Goal: Transaction & Acquisition: Purchase product/service

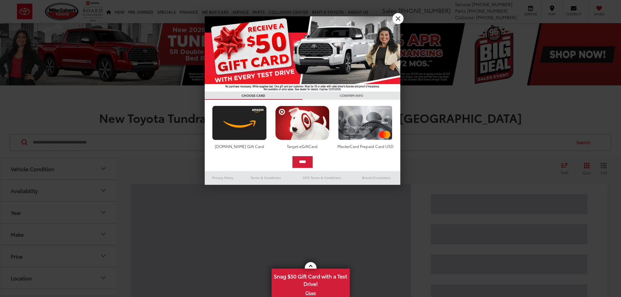
scroll to position [65, 0]
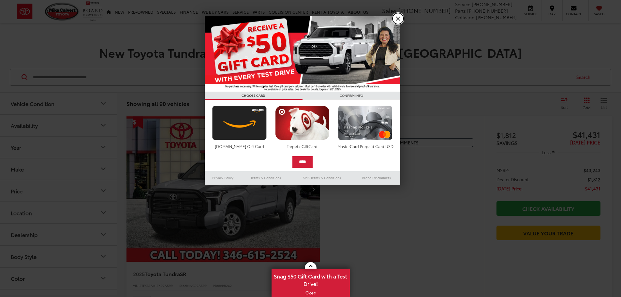
click at [394, 16] on link "X" at bounding box center [397, 18] width 11 height 11
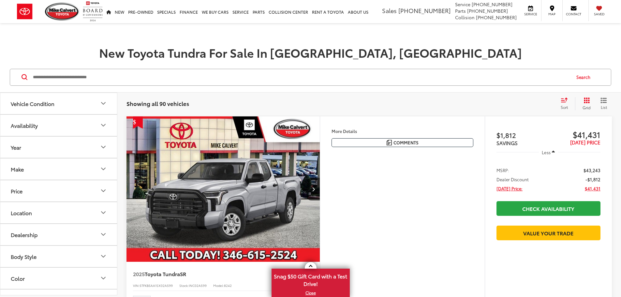
scroll to position [0, 0]
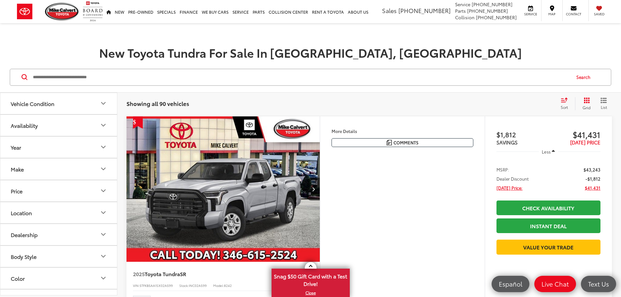
click at [95, 101] on button "Vehicle Condition" at bounding box center [58, 103] width 117 height 21
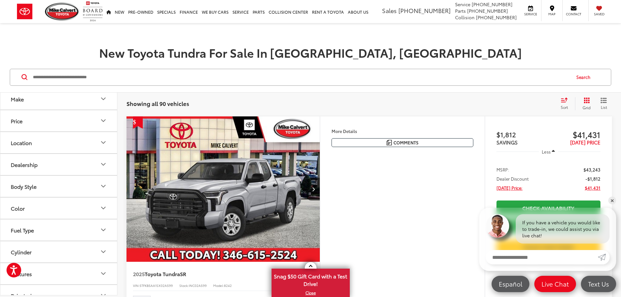
scroll to position [130, 0]
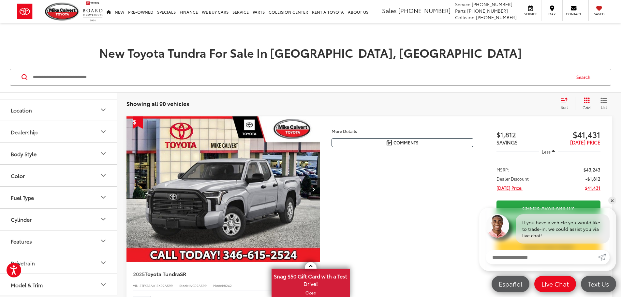
click at [36, 155] on div "Body Style" at bounding box center [24, 154] width 26 height 6
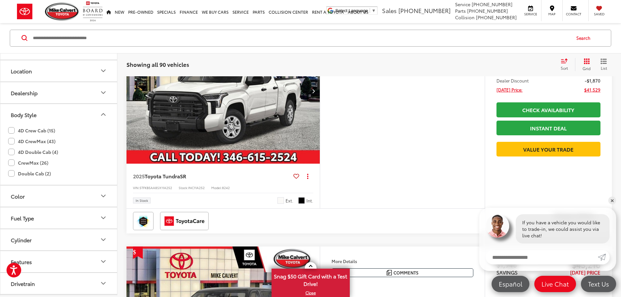
scroll to position [358, 0]
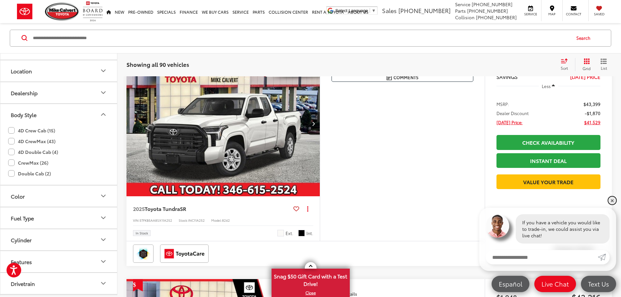
click at [610, 200] on link "✕" at bounding box center [612, 200] width 8 height 8
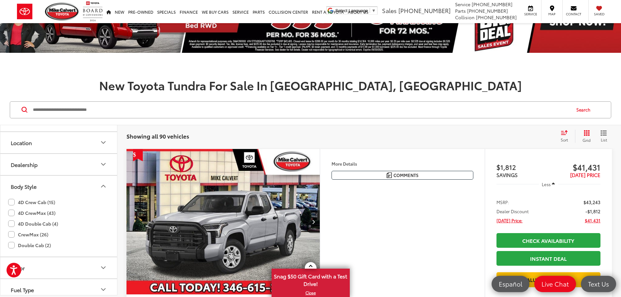
scroll to position [65, 0]
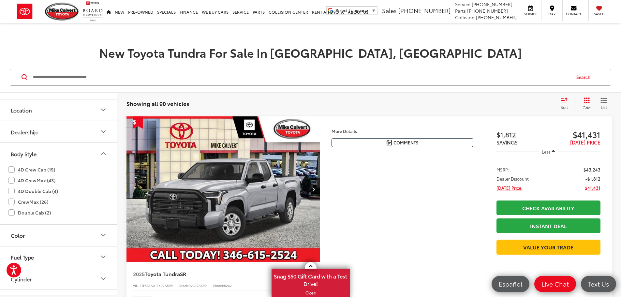
click at [565, 105] on span "Sort" at bounding box center [563, 107] width 7 height 6
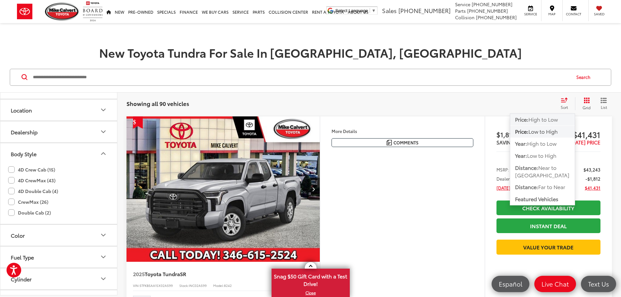
click at [541, 122] on span "High to Low" at bounding box center [542, 118] width 29 height 7
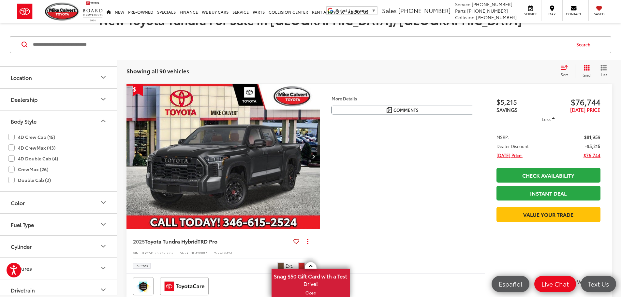
scroll to position [130, 0]
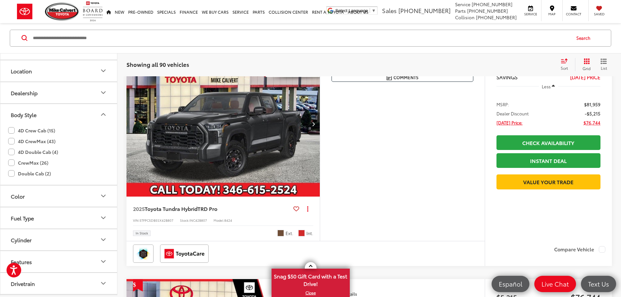
click at [315, 126] on icon "Next image" at bounding box center [313, 124] width 3 height 5
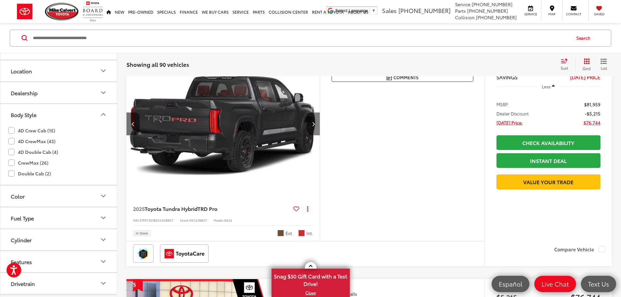
click at [315, 126] on icon "Next image" at bounding box center [313, 124] width 3 height 5
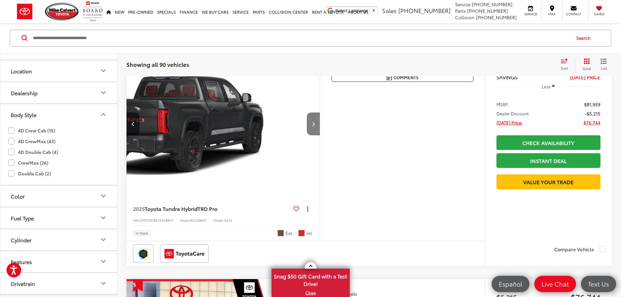
scroll to position [0, 494]
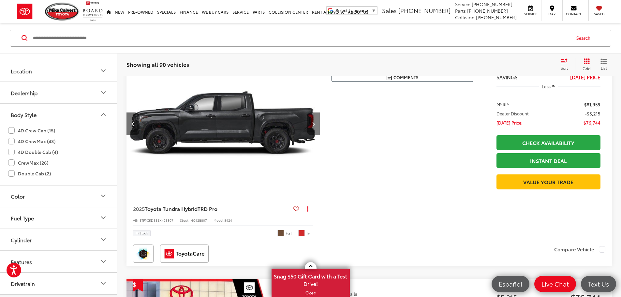
click at [315, 126] on icon "Next image" at bounding box center [313, 124] width 3 height 5
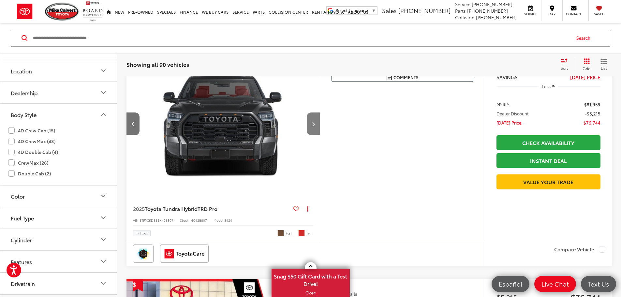
click at [315, 126] on icon "Next image" at bounding box center [313, 124] width 3 height 5
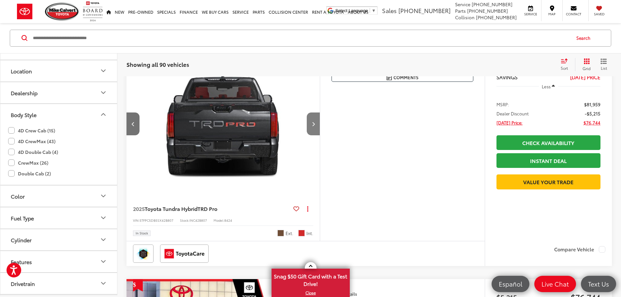
click at [315, 126] on icon "Next image" at bounding box center [313, 124] width 3 height 5
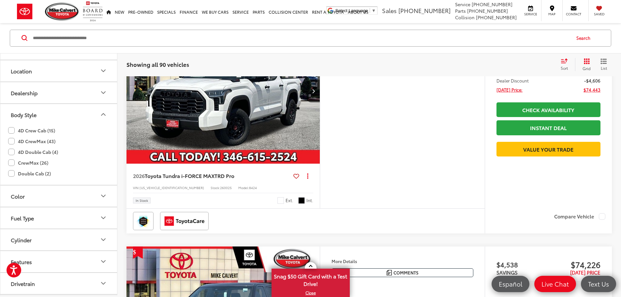
scroll to position [652, 0]
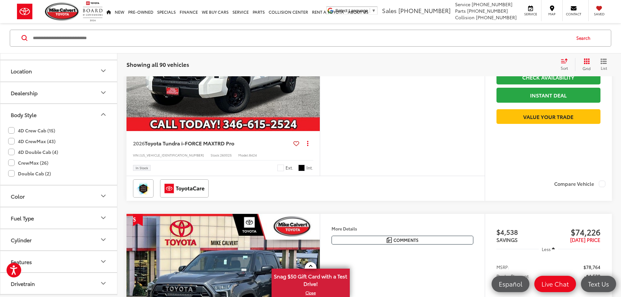
click at [320, 70] on button "Next image" at bounding box center [313, 58] width 13 height 23
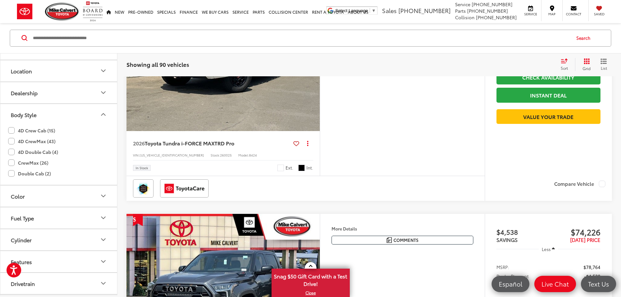
click at [315, 61] on icon "Next image" at bounding box center [313, 58] width 3 height 5
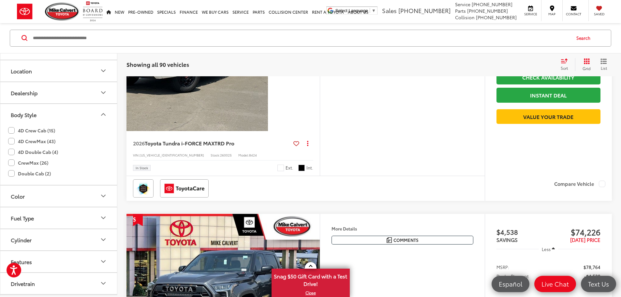
scroll to position [0, 494]
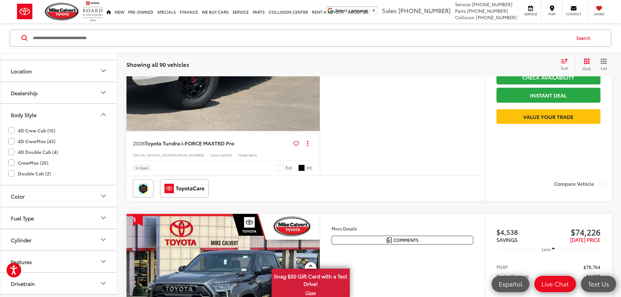
click at [315, 61] on icon "Next image" at bounding box center [313, 58] width 3 height 5
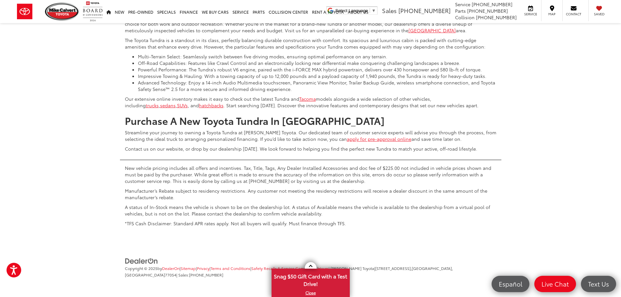
scroll to position [3290, 0]
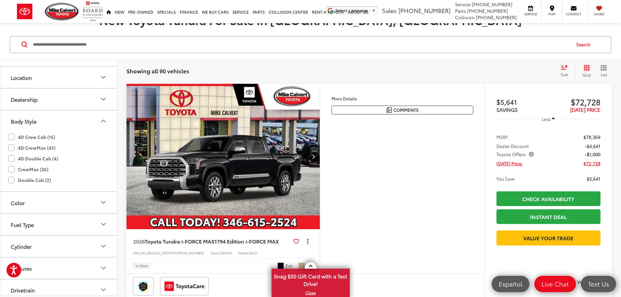
scroll to position [130, 0]
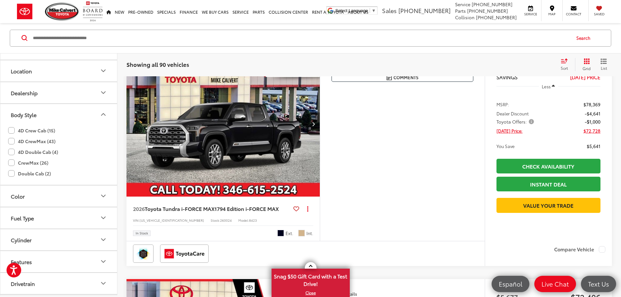
click at [315, 126] on icon "Next image" at bounding box center [313, 124] width 3 height 5
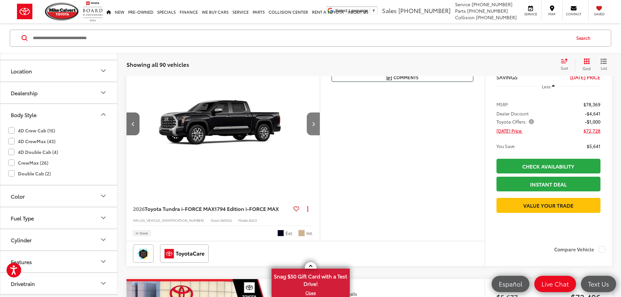
click at [315, 126] on icon "Next image" at bounding box center [313, 124] width 3 height 5
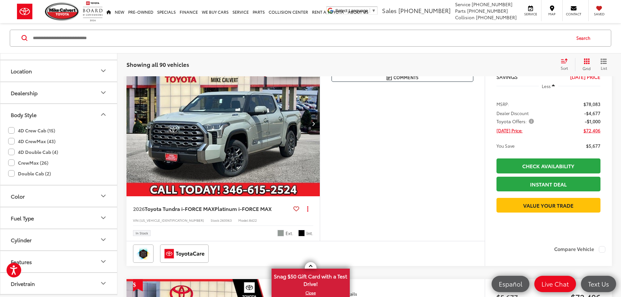
scroll to position [391, 0]
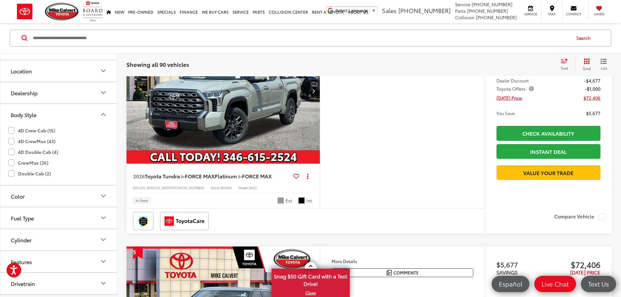
click at [315, 93] on icon "Next image" at bounding box center [313, 91] width 3 height 5
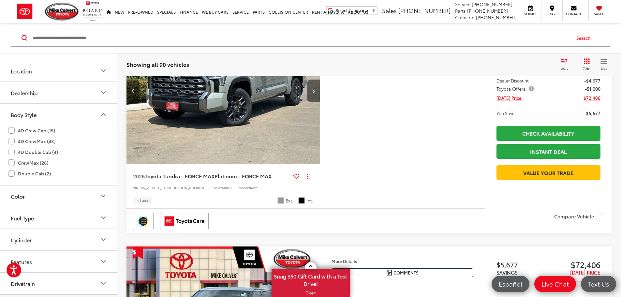
click at [315, 93] on icon "Next image" at bounding box center [313, 91] width 3 height 5
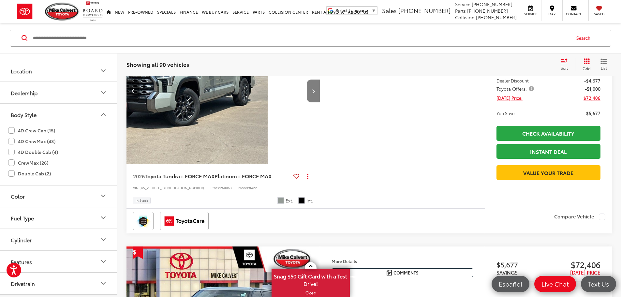
scroll to position [0, 494]
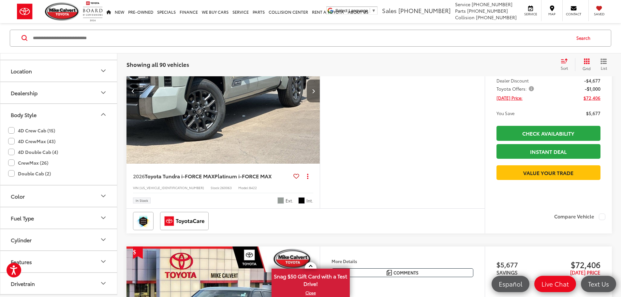
click at [315, 93] on icon "Next image" at bounding box center [313, 91] width 3 height 5
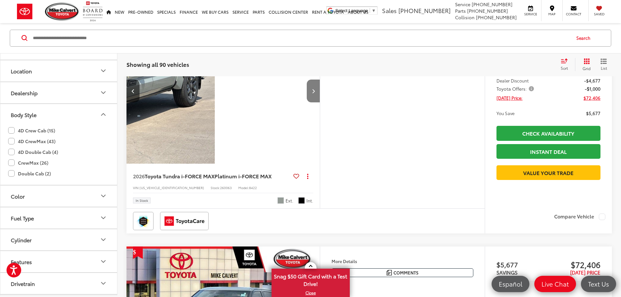
scroll to position [0, 741]
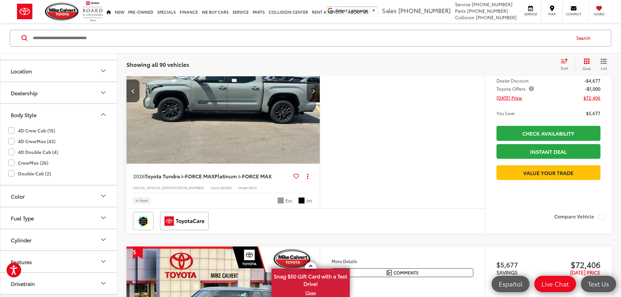
click at [315, 93] on icon "Next image" at bounding box center [313, 91] width 3 height 5
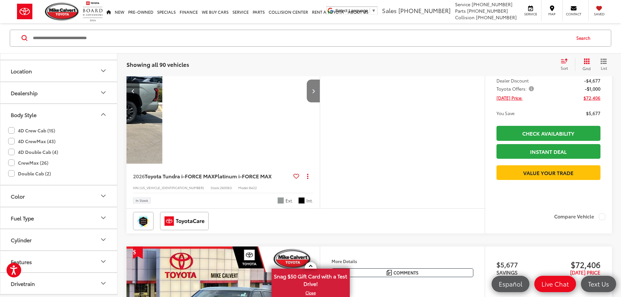
scroll to position [0, 988]
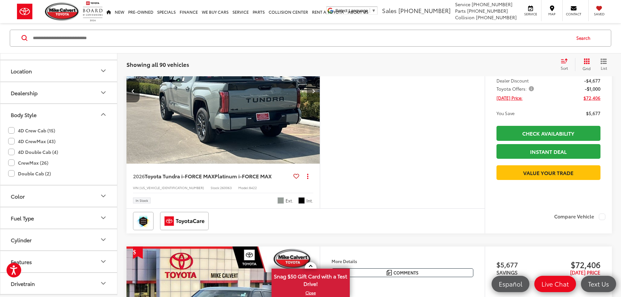
click at [315, 93] on icon "Next image" at bounding box center [313, 91] width 3 height 5
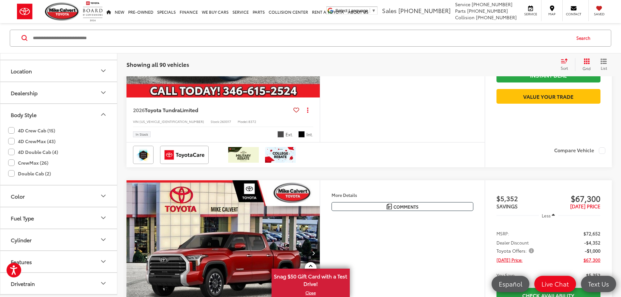
scroll to position [2248, 0]
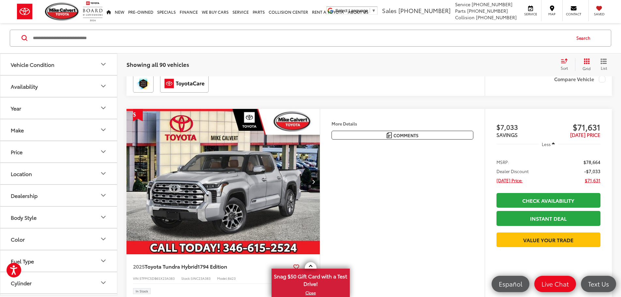
scroll to position [1701, 0]
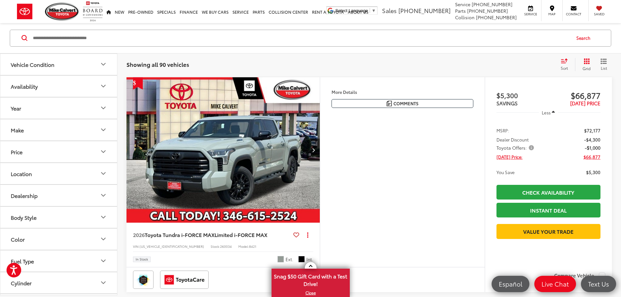
scroll to position [137, 0]
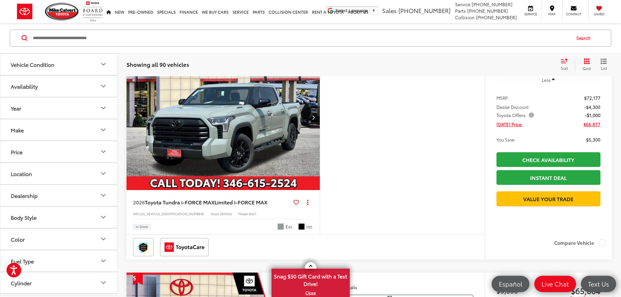
click at [315, 120] on icon "Next image" at bounding box center [313, 117] width 3 height 5
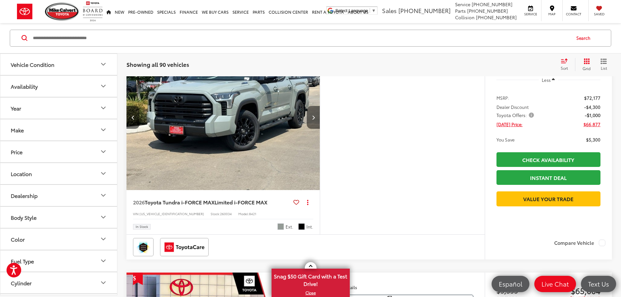
click at [315, 120] on icon "Next image" at bounding box center [313, 117] width 3 height 5
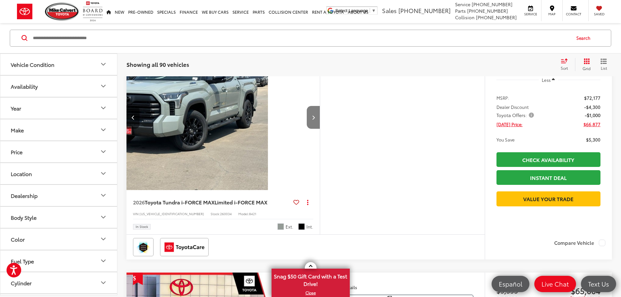
scroll to position [0, 494]
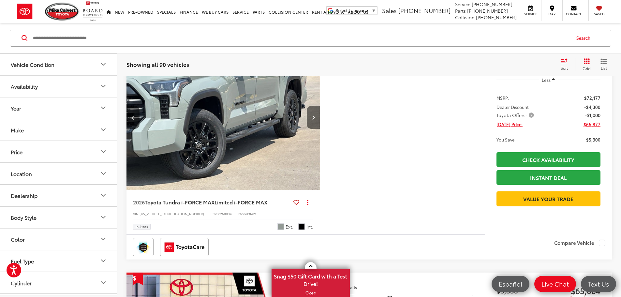
click at [315, 120] on icon "Next image" at bounding box center [313, 117] width 3 height 5
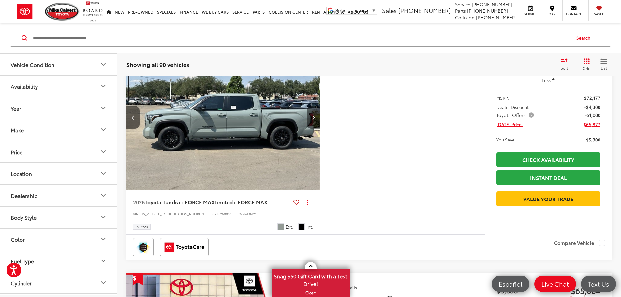
click at [315, 120] on icon "Next image" at bounding box center [313, 117] width 3 height 5
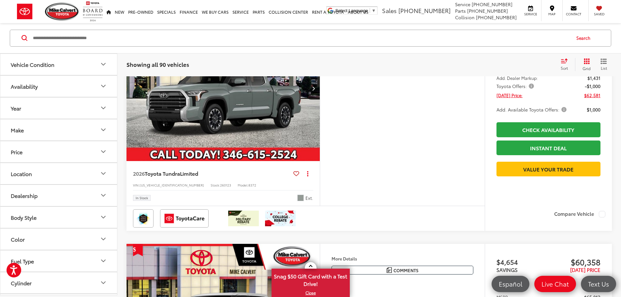
scroll to position [658, 0]
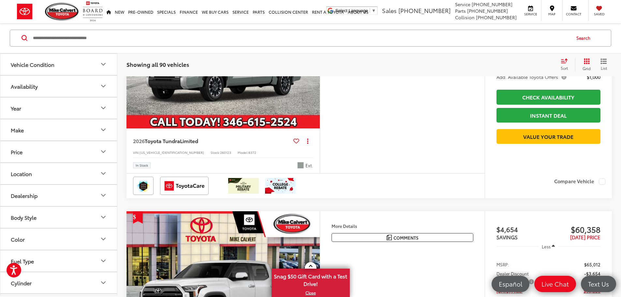
click at [320, 67] on button "Next image" at bounding box center [313, 55] width 13 height 23
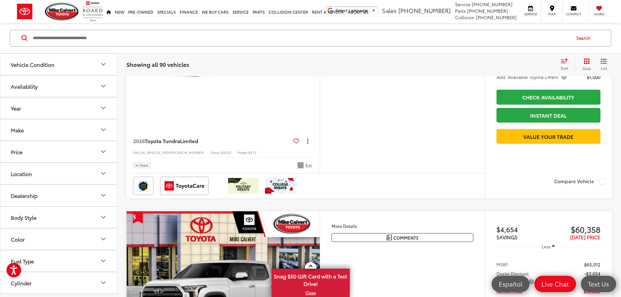
click at [320, 67] on button "Next image" at bounding box center [313, 55] width 13 height 23
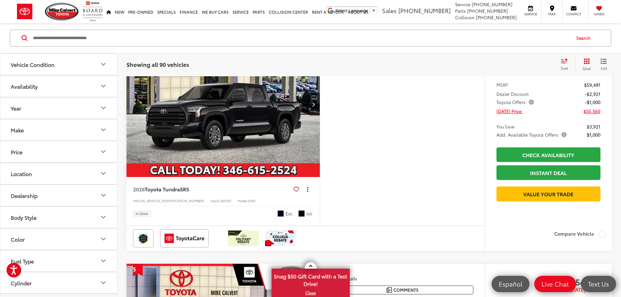
scroll to position [1733, 0]
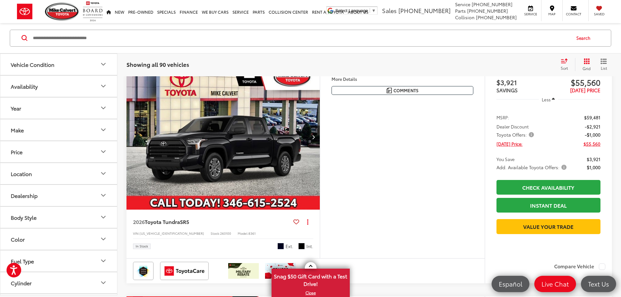
scroll to position [0, 741]
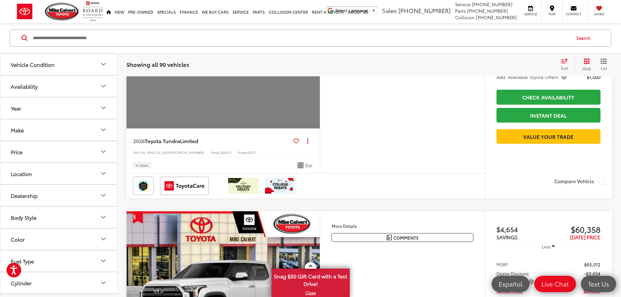
scroll to position [691, 0]
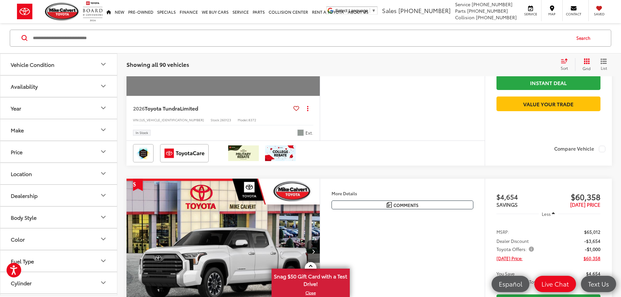
click at [0, 0] on button "More..." at bounding box center [0, 0] width 0 height 0
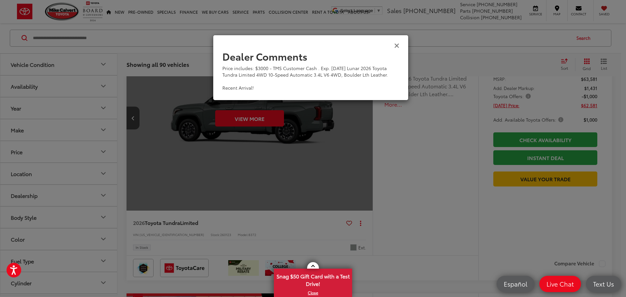
click at [397, 45] on icon "Close" at bounding box center [396, 45] width 5 height 7
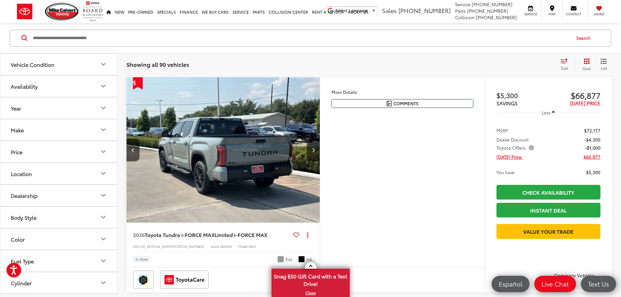
scroll to position [137, 0]
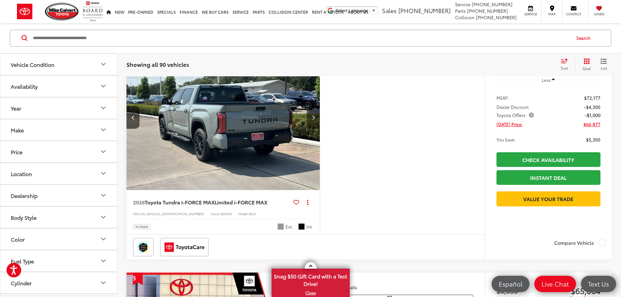
click at [320, 129] on button "Next image" at bounding box center [313, 117] width 13 height 23
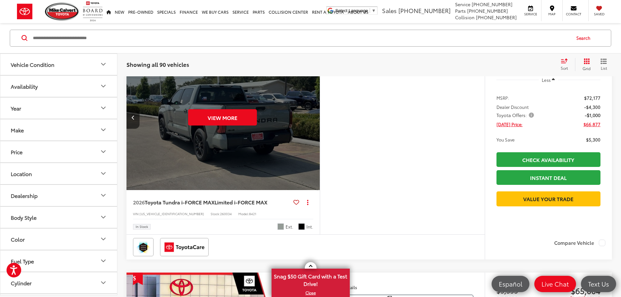
click at [0, 0] on button "More..." at bounding box center [0, 0] width 0 height 0
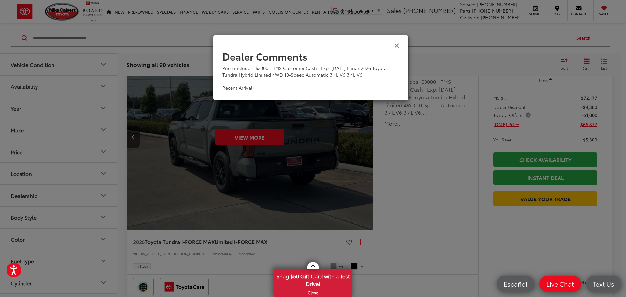
click at [396, 47] on icon "Close" at bounding box center [396, 45] width 5 height 7
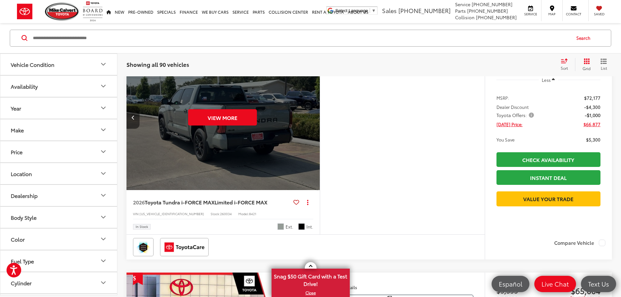
click at [129, 129] on button "Previous image" at bounding box center [132, 117] width 13 height 23
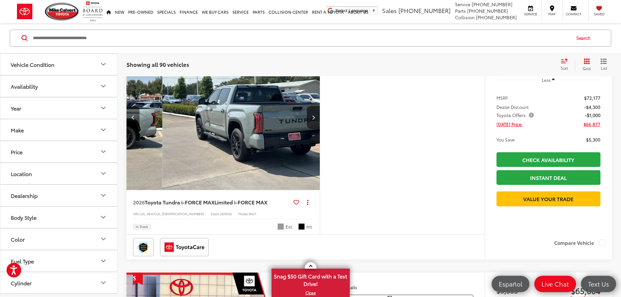
click at [129, 129] on button "Previous image" at bounding box center [132, 117] width 13 height 23
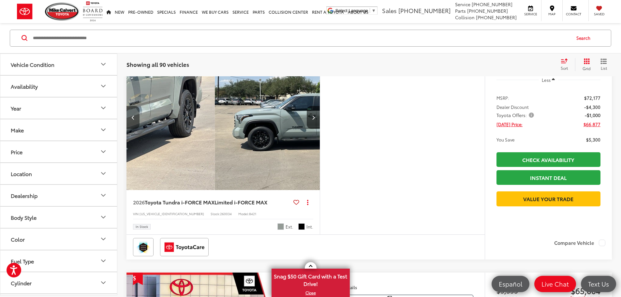
click at [129, 129] on button "Previous image" at bounding box center [132, 117] width 13 height 23
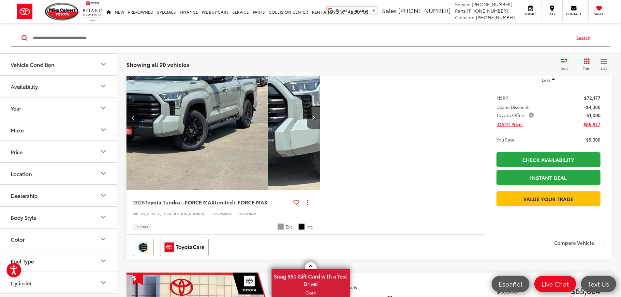
click at [129, 129] on button "Previous image" at bounding box center [132, 117] width 13 height 23
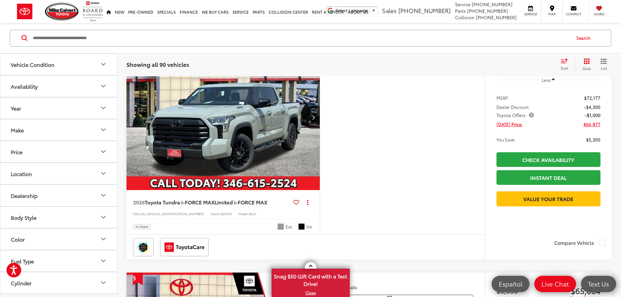
click at [129, 137] on img "2026 Toyota Tundra i-FORCE MAX Limited i-FORCE MAX 0" at bounding box center [223, 118] width 194 height 146
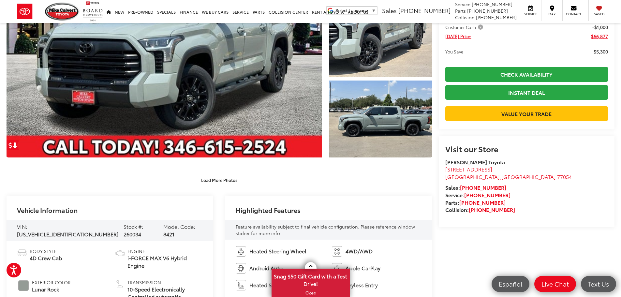
scroll to position [98, 0]
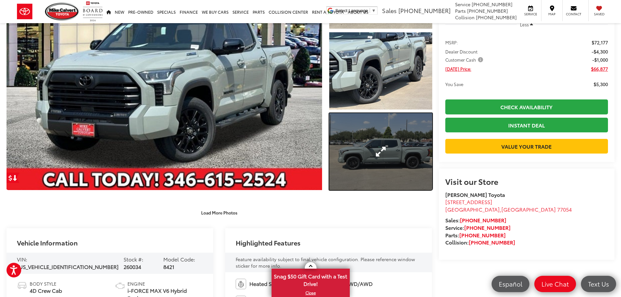
click at [407, 153] on link "Expand Photo 3" at bounding box center [380, 151] width 103 height 77
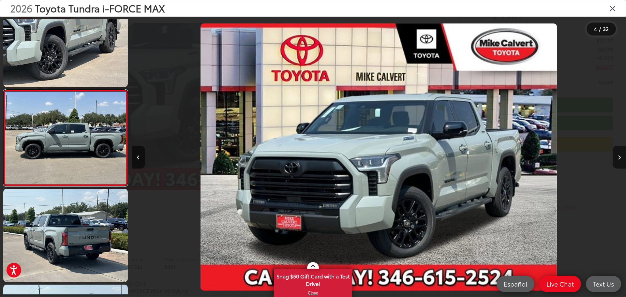
scroll to position [0, 1480]
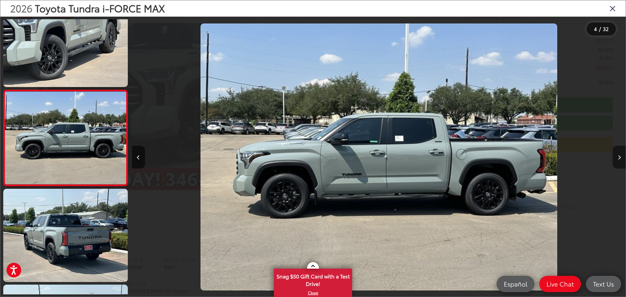
click at [620, 158] on button "Next image" at bounding box center [618, 157] width 13 height 23
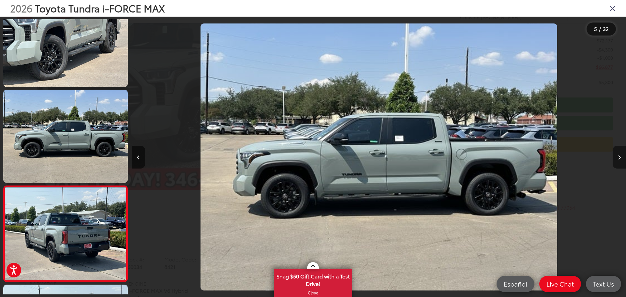
scroll to position [313, 0]
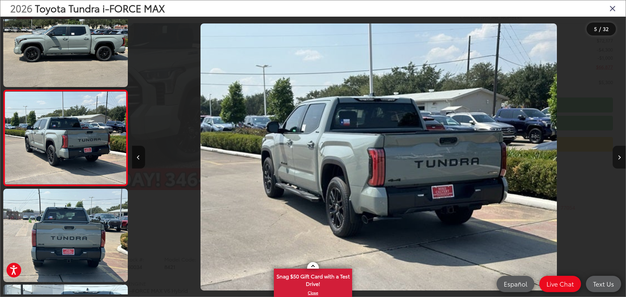
click at [614, 158] on button "Next image" at bounding box center [618, 157] width 13 height 23
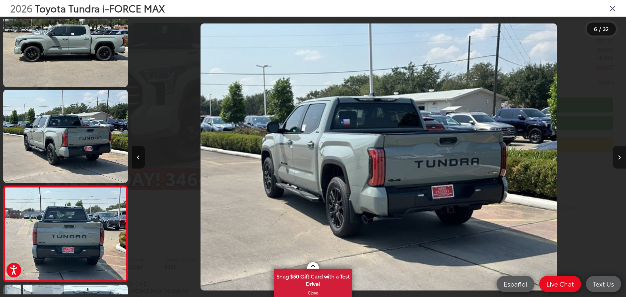
scroll to position [409, 0]
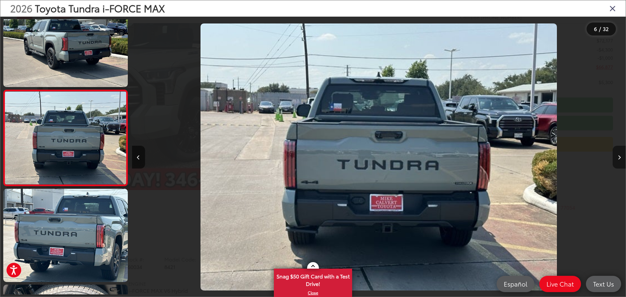
click at [614, 158] on button "Next image" at bounding box center [618, 157] width 13 height 23
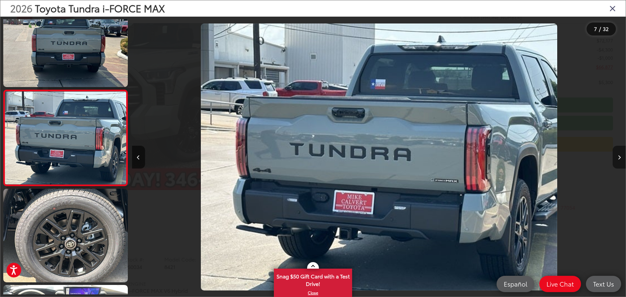
click at [614, 158] on button "Next image" at bounding box center [618, 157] width 13 height 23
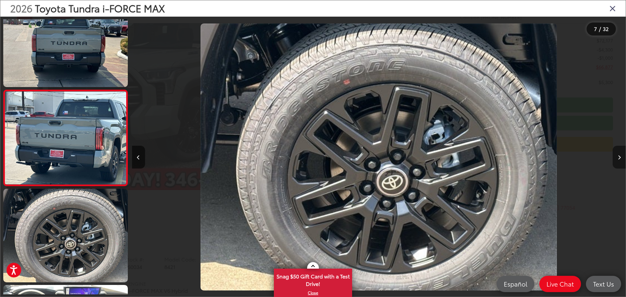
scroll to position [601, 0]
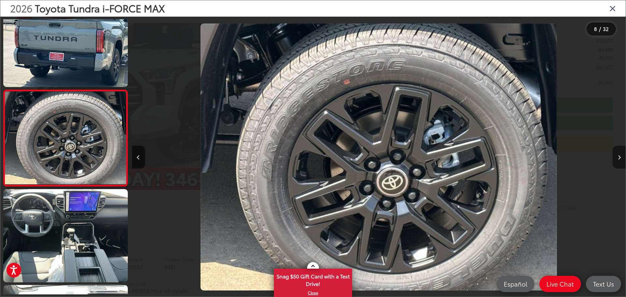
click at [614, 158] on button "Next image" at bounding box center [618, 157] width 13 height 23
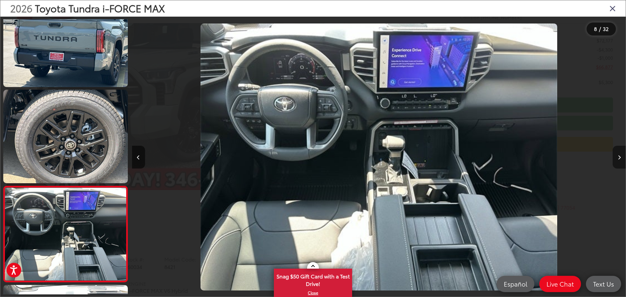
scroll to position [697, 0]
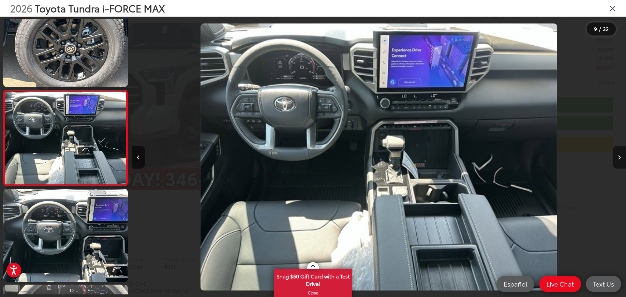
click at [614, 158] on button "Next image" at bounding box center [618, 157] width 13 height 23
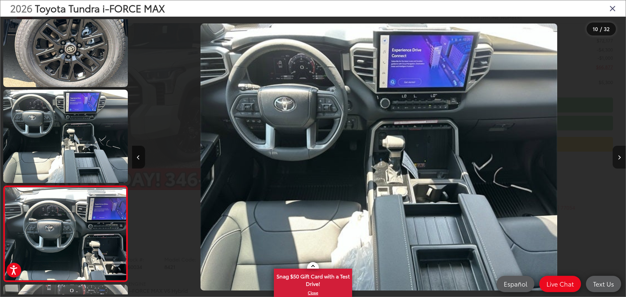
scroll to position [793, 0]
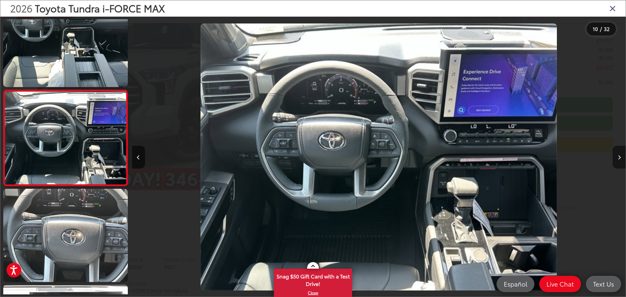
click at [614, 158] on button "Next image" at bounding box center [618, 157] width 13 height 23
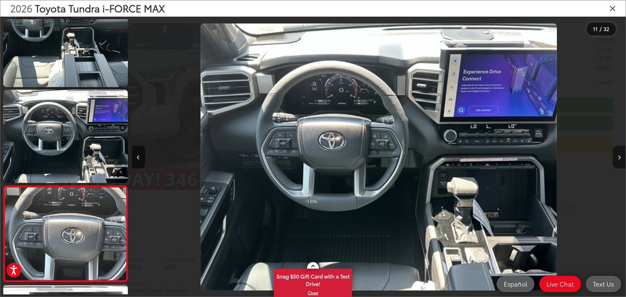
scroll to position [888, 0]
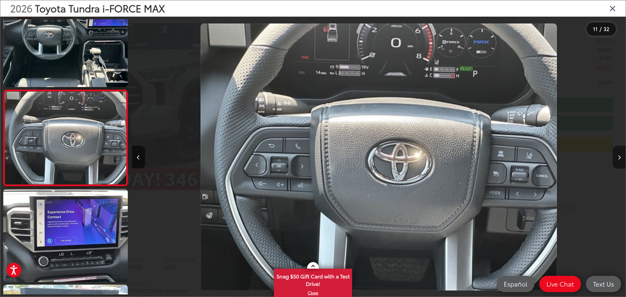
click at [614, 158] on button "Next image" at bounding box center [618, 157] width 13 height 23
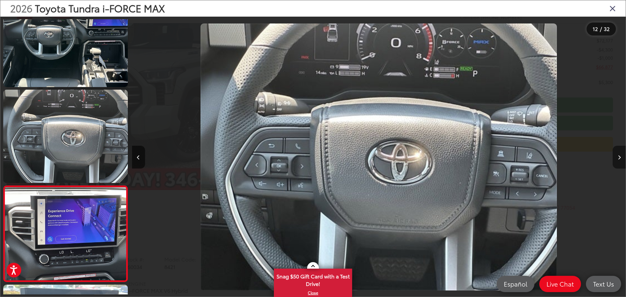
scroll to position [0, 0]
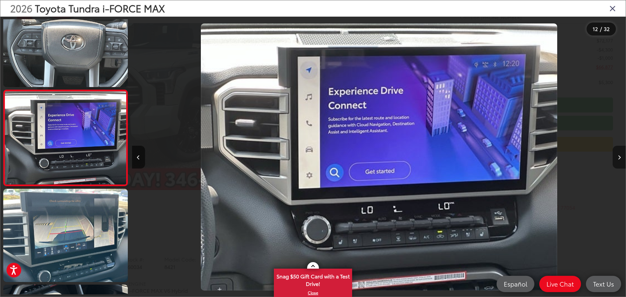
click at [614, 158] on button "Next image" at bounding box center [618, 157] width 13 height 23
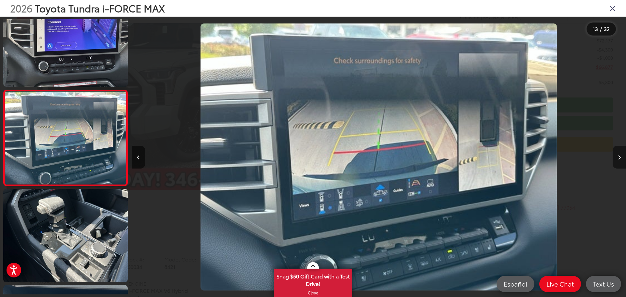
click at [614, 158] on button "Next image" at bounding box center [618, 157] width 13 height 23
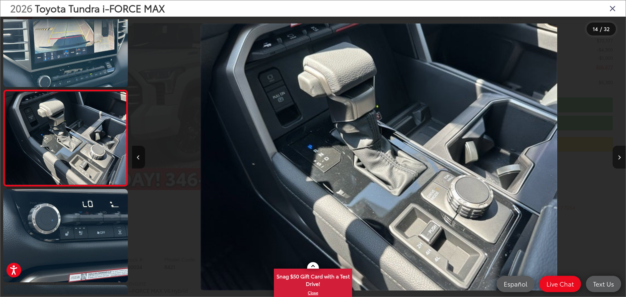
click at [614, 158] on button "Next image" at bounding box center [618, 157] width 13 height 23
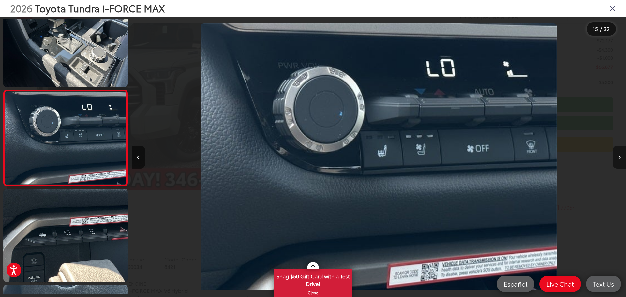
click at [614, 158] on button "Next image" at bounding box center [618, 157] width 13 height 23
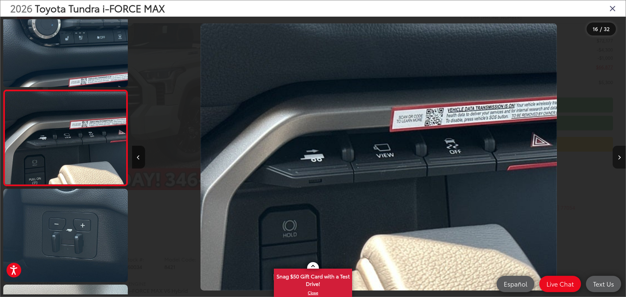
click at [614, 158] on button "Next image" at bounding box center [618, 157] width 13 height 23
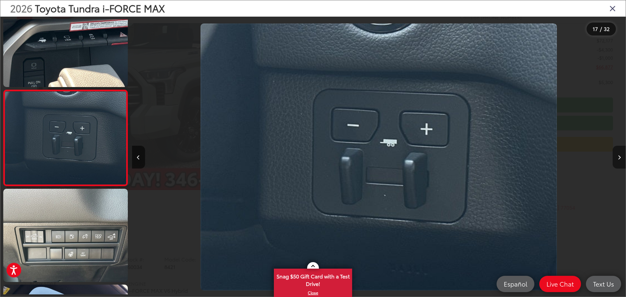
click at [614, 158] on button "Next image" at bounding box center [618, 157] width 13 height 23
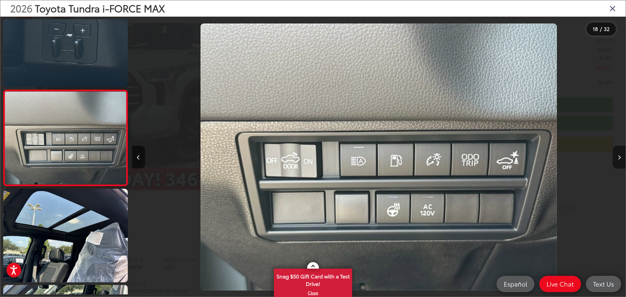
click at [614, 158] on button "Next image" at bounding box center [618, 157] width 13 height 23
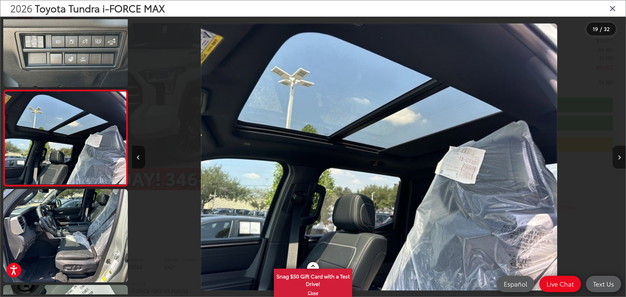
click at [614, 158] on button "Next image" at bounding box center [618, 157] width 13 height 23
